Goal: Transaction & Acquisition: Book appointment/travel/reservation

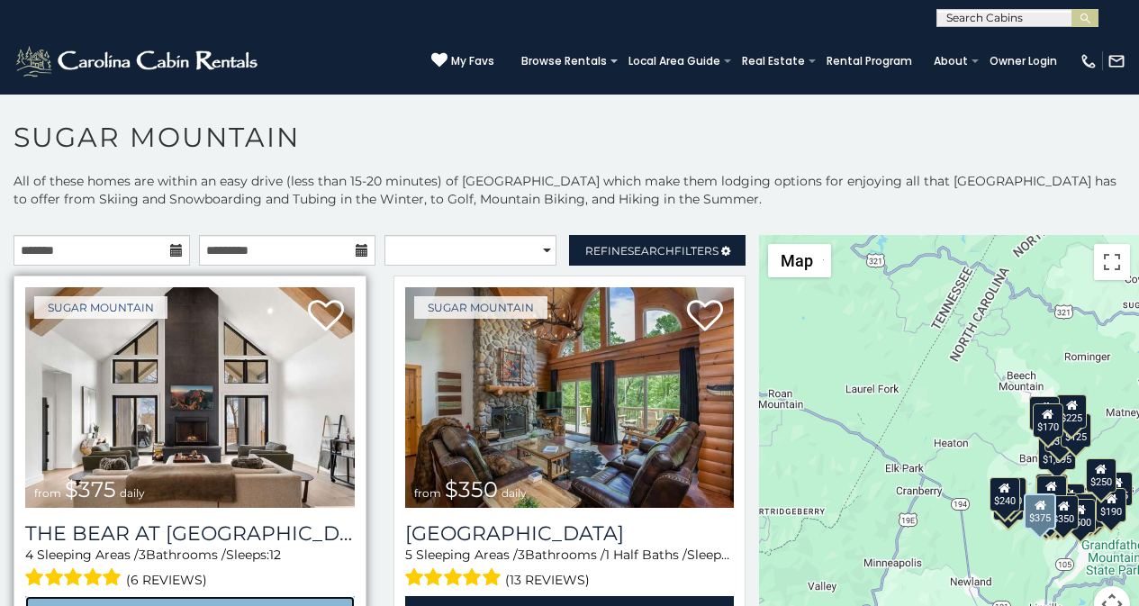
click at [57, 602] on link "View Property" at bounding box center [190, 614] width 330 height 37
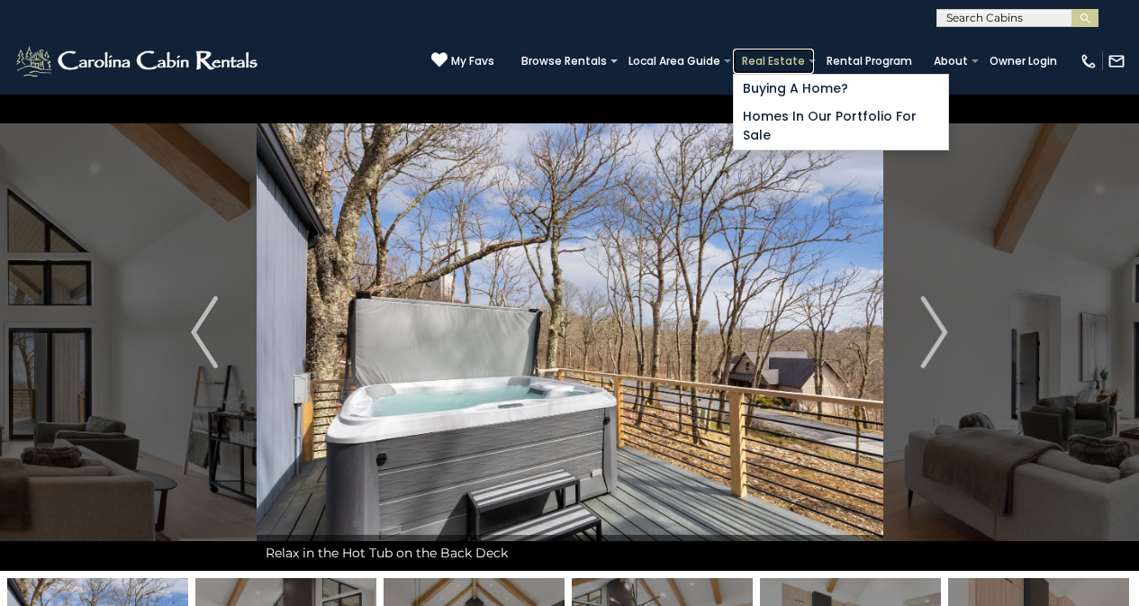
click at [794, 52] on link "Real Estate" at bounding box center [773, 61] width 81 height 25
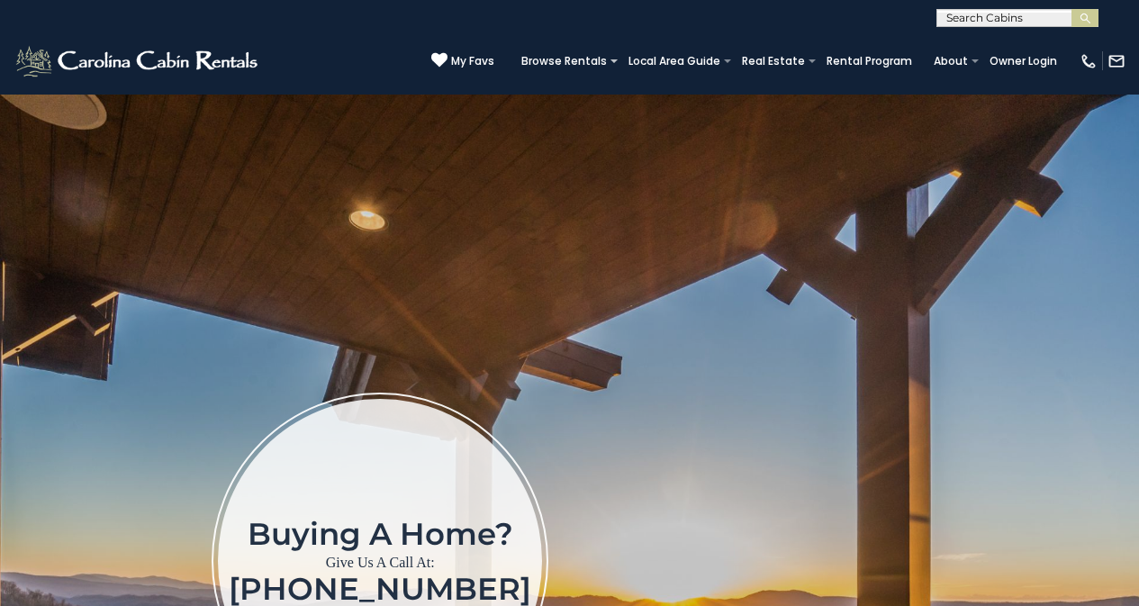
click at [1, 602] on img at bounding box center [569, 570] width 1139 height 952
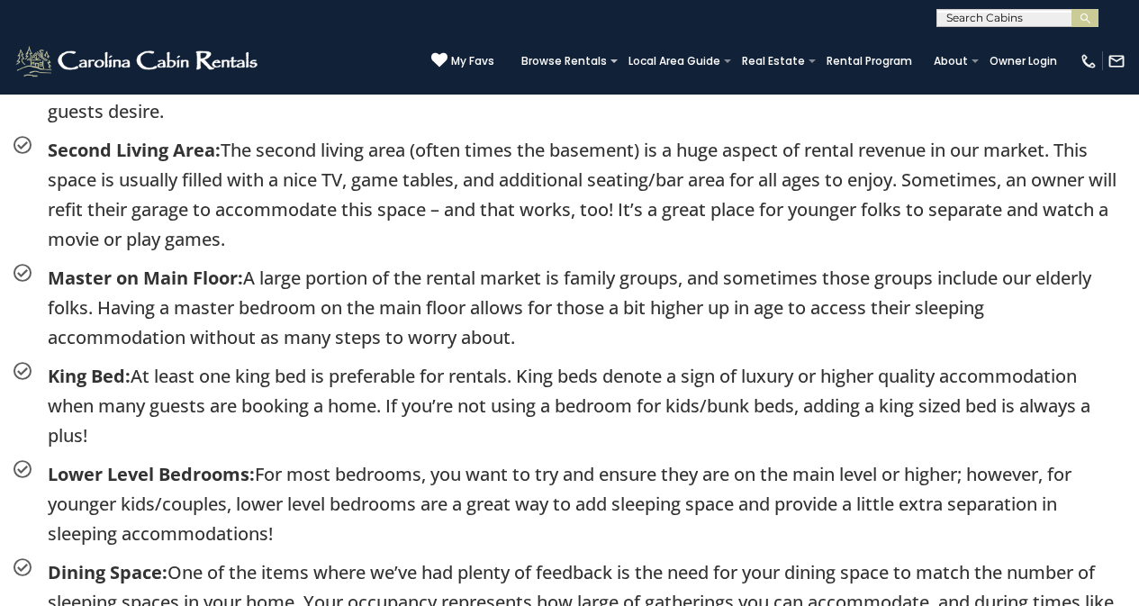
scroll to position [2930, 0]
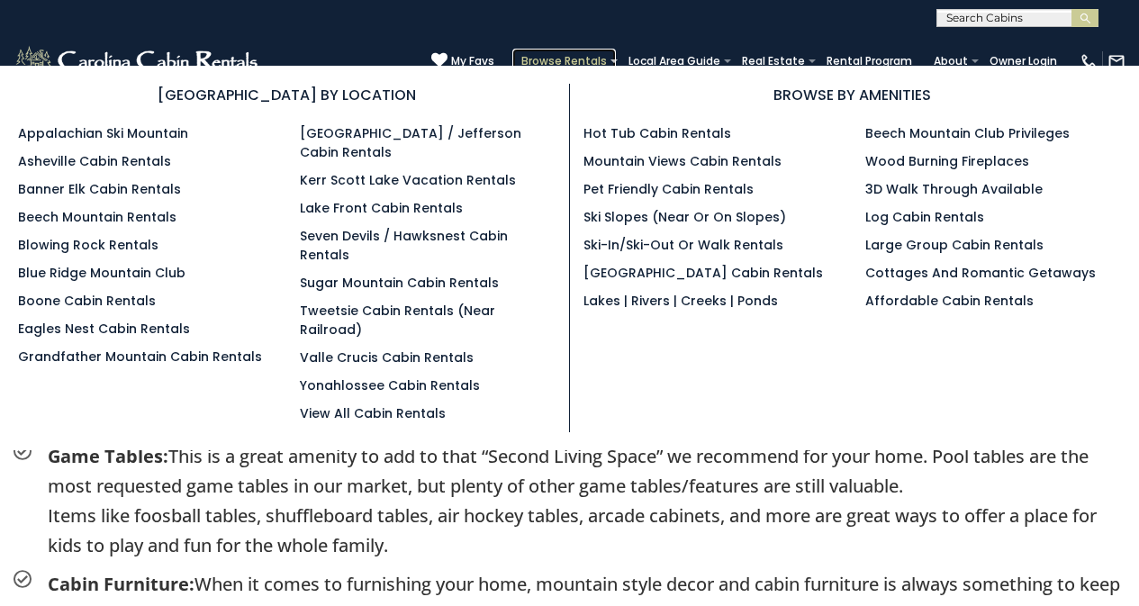
click at [607, 55] on link "Browse Rentals" at bounding box center [564, 61] width 104 height 25
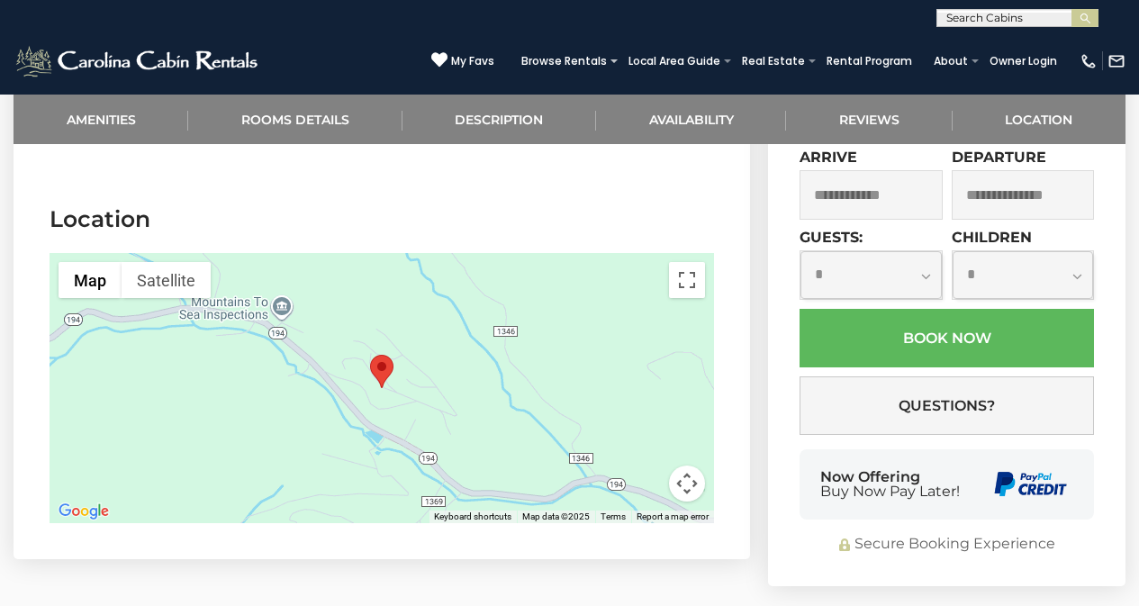
scroll to position [4524, 0]
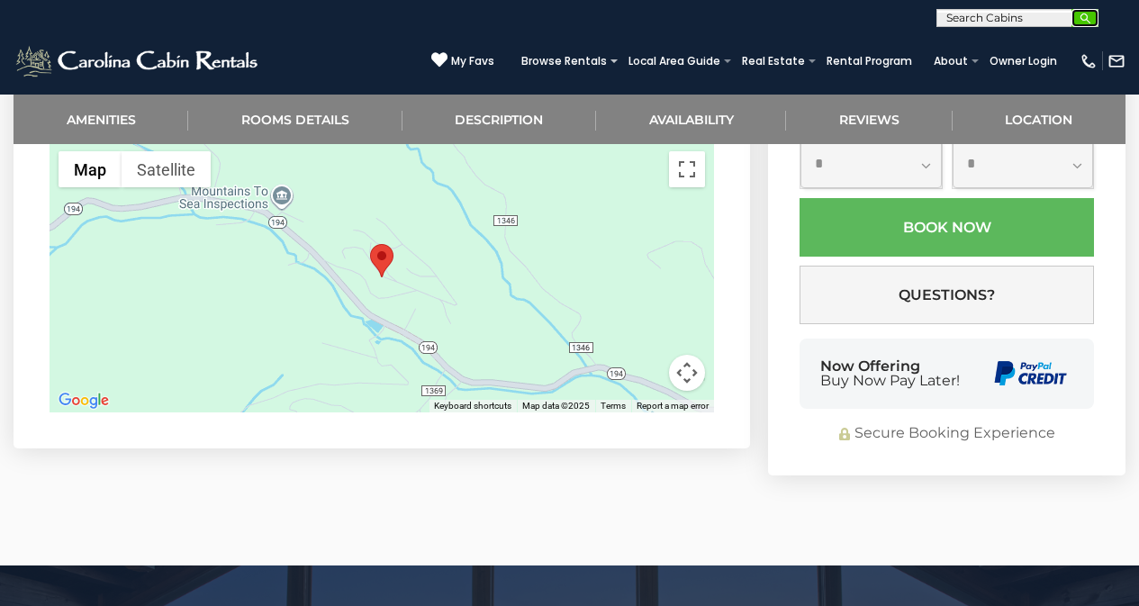
click at [1076, 13] on button "submit" at bounding box center [1085, 18] width 27 height 18
